Goal: Task Accomplishment & Management: Manage account settings

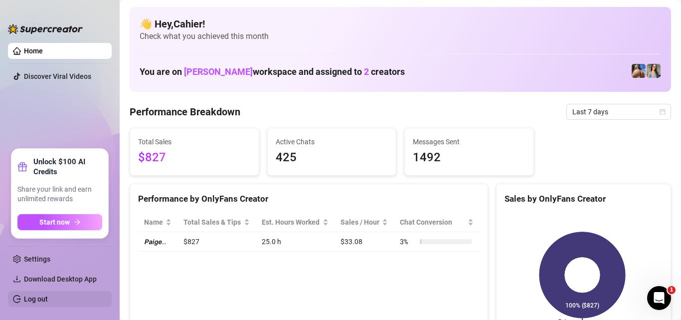
click at [48, 303] on link "Log out" at bounding box center [36, 299] width 24 height 8
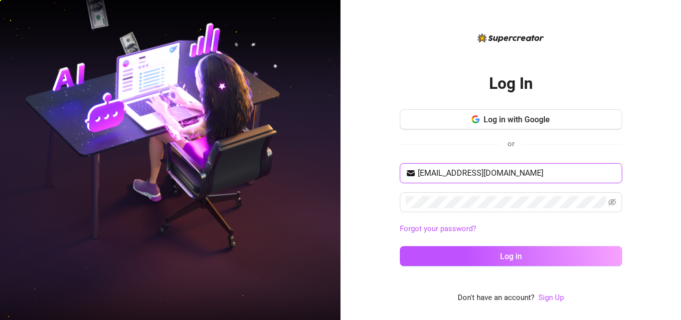
click at [475, 179] on input "[EMAIL_ADDRESS][DOMAIN_NAME]" at bounding box center [517, 173] width 199 height 12
type input "[EMAIL_ADDRESS][DOMAIN_NAME]"
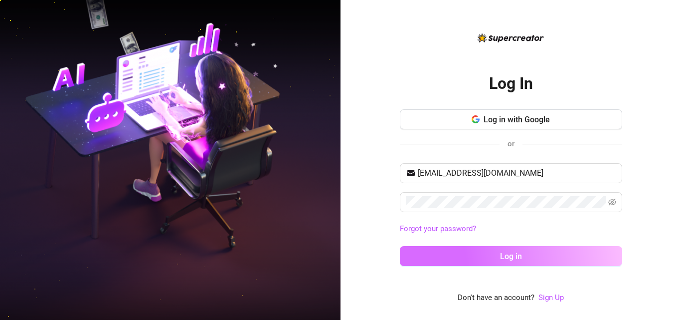
click at [505, 251] on span "Log in" at bounding box center [511, 255] width 22 height 9
